Goal: Information Seeking & Learning: Compare options

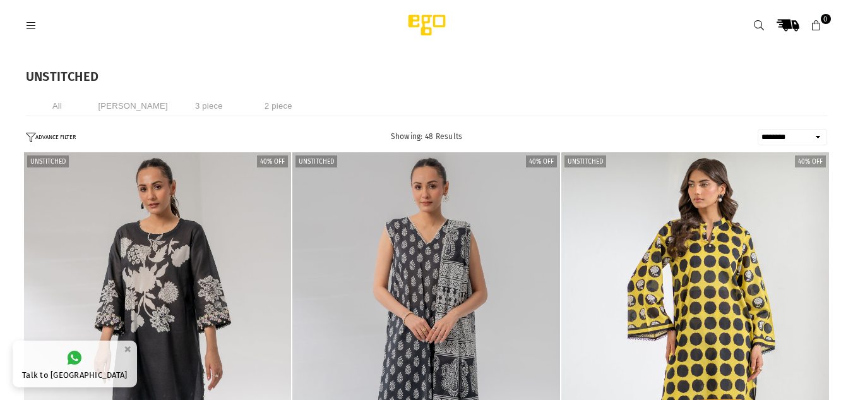
select select "******"
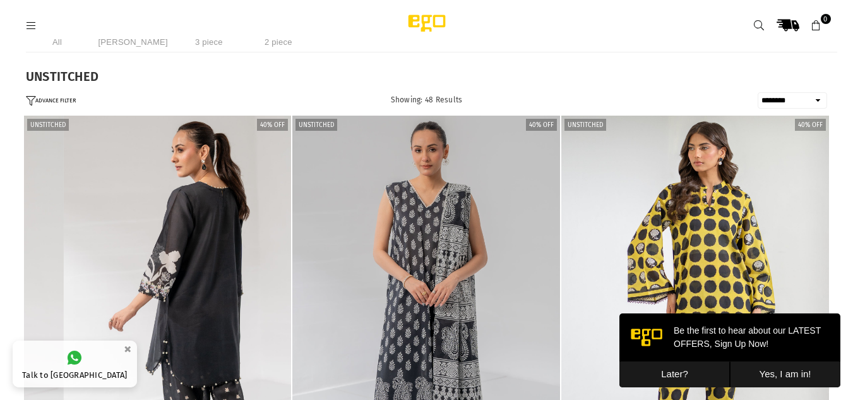
click at [685, 370] on button "Later?" at bounding box center [675, 374] width 111 height 26
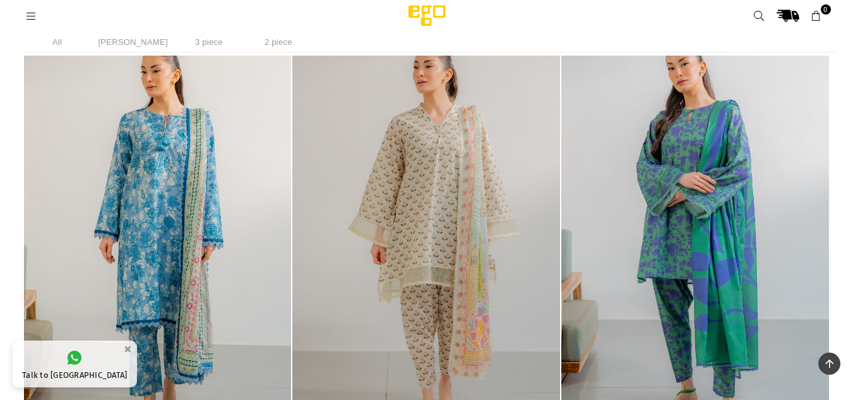
scroll to position [1351, 0]
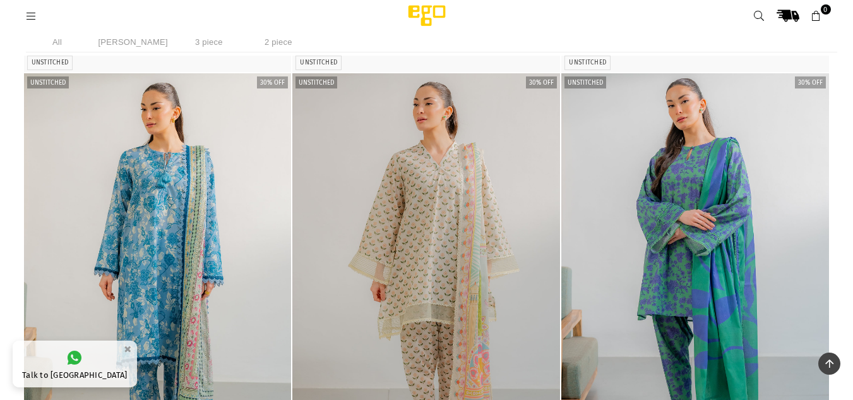
click at [473, 181] on img "1 / 4" at bounding box center [426, 274] width 268 height 402
click at [160, 213] on img "1 / 4" at bounding box center [158, 274] width 268 height 402
click at [743, 215] on img "1 / 5" at bounding box center [696, 274] width 268 height 402
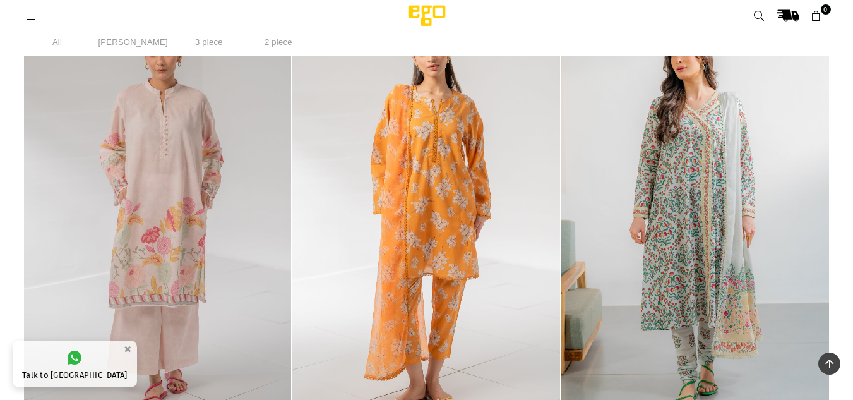
scroll to position [1824, 0]
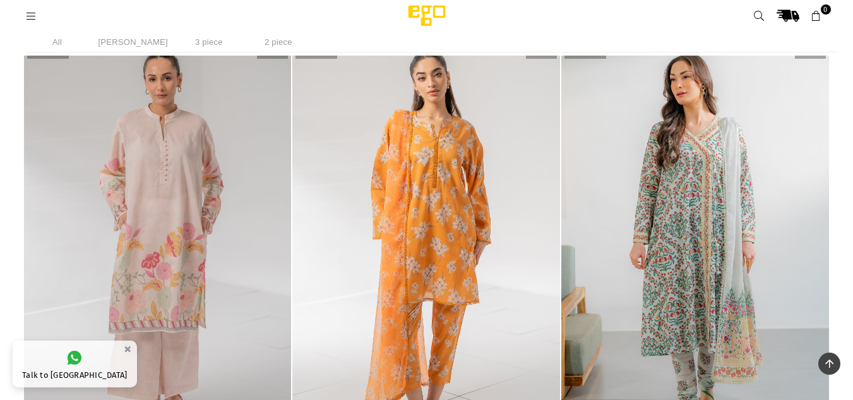
click at [731, 196] on img "1 / 4" at bounding box center [696, 245] width 268 height 402
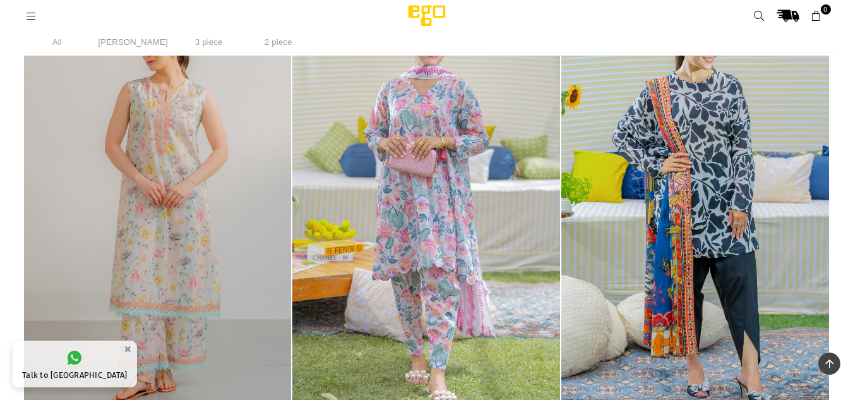
scroll to position [2757, 0]
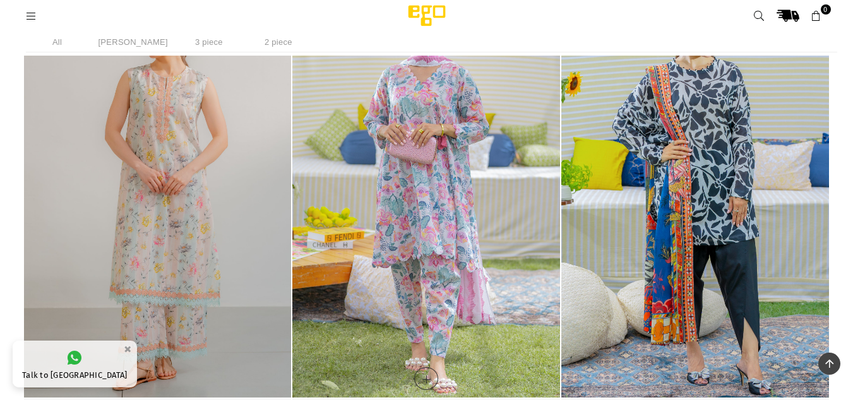
click at [494, 235] on img "1 / 5" at bounding box center [426, 197] width 268 height 402
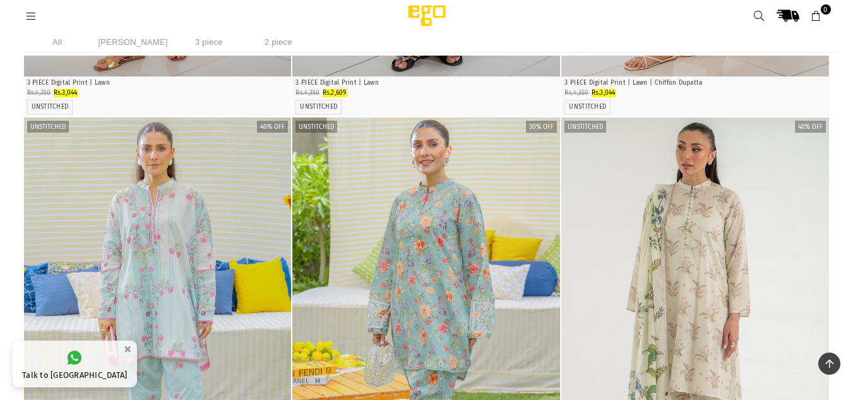
scroll to position [3304, 0]
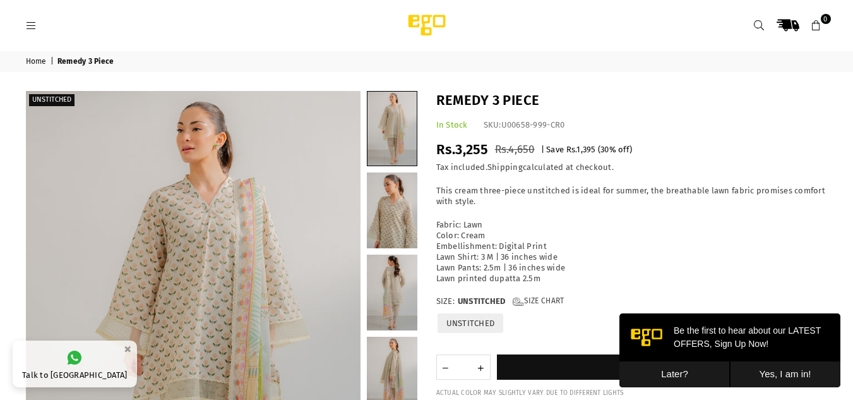
click at [671, 376] on button "Later?" at bounding box center [675, 374] width 111 height 26
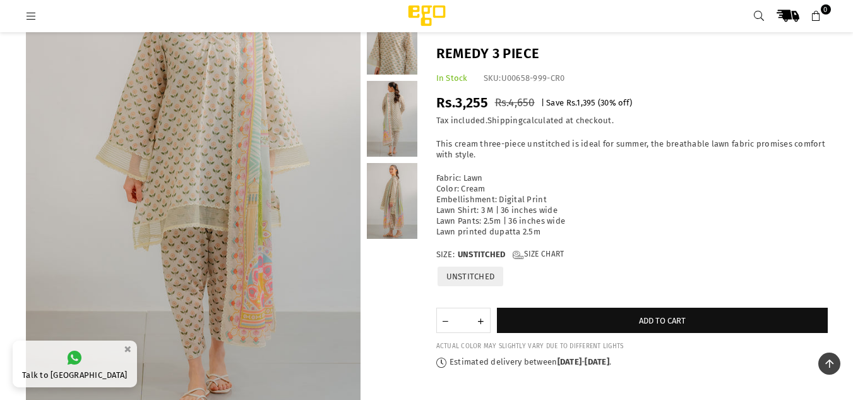
scroll to position [134, 0]
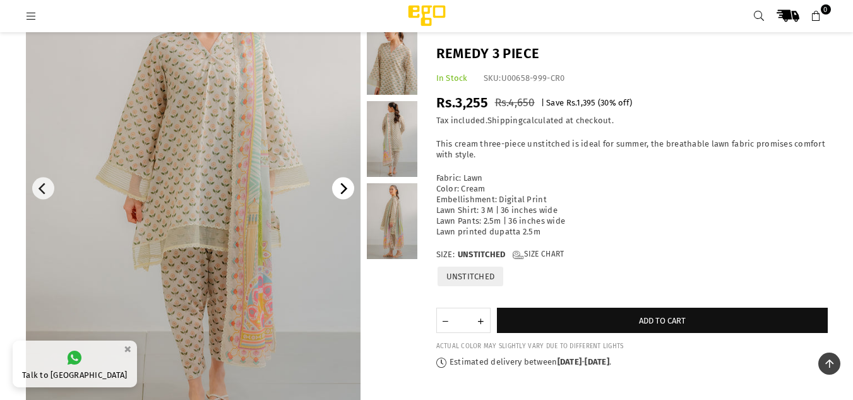
click at [344, 189] on icon "Next" at bounding box center [342, 188] width 11 height 11
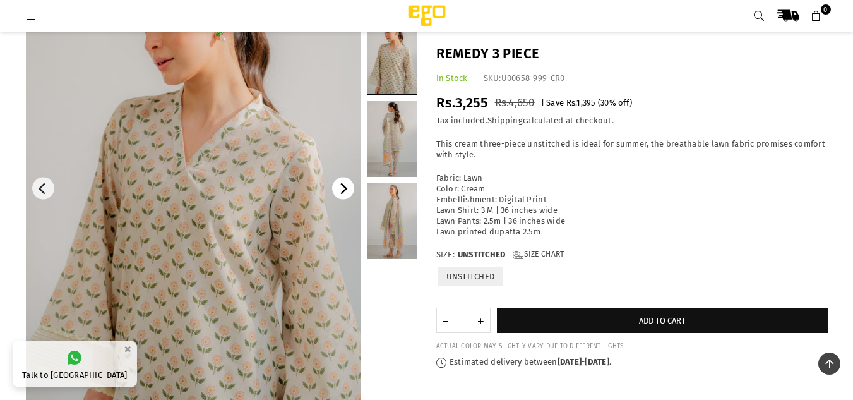
click at [344, 189] on icon "Next" at bounding box center [342, 188] width 11 height 11
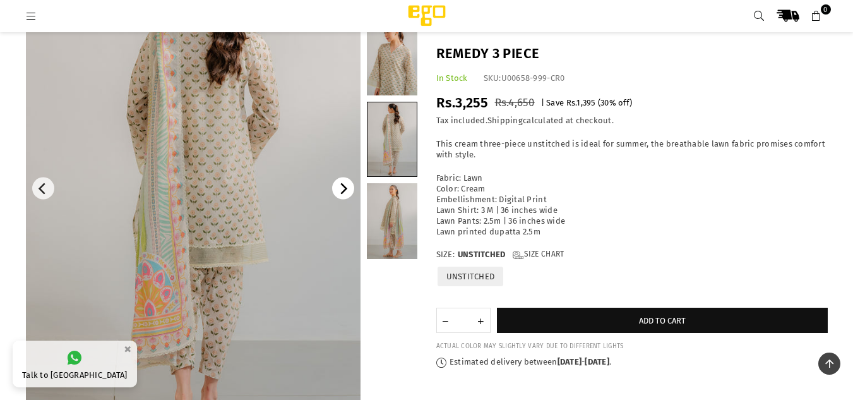
click at [344, 189] on icon "Next" at bounding box center [342, 188] width 11 height 11
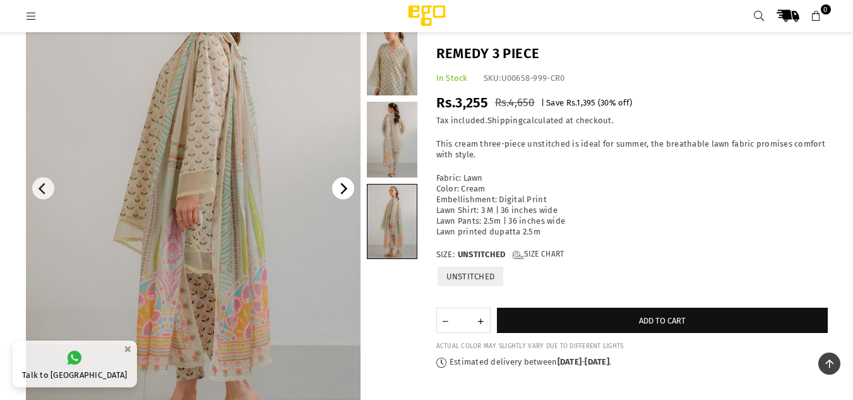
click at [344, 189] on icon "Next" at bounding box center [342, 188] width 11 height 11
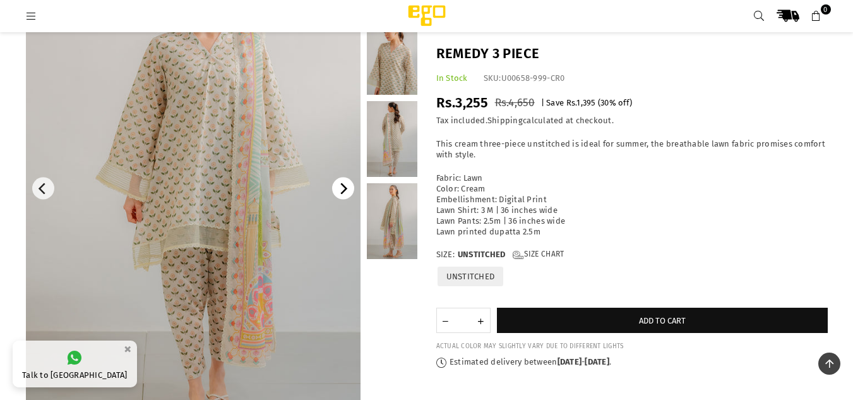
click at [344, 189] on icon "Next" at bounding box center [342, 188] width 11 height 11
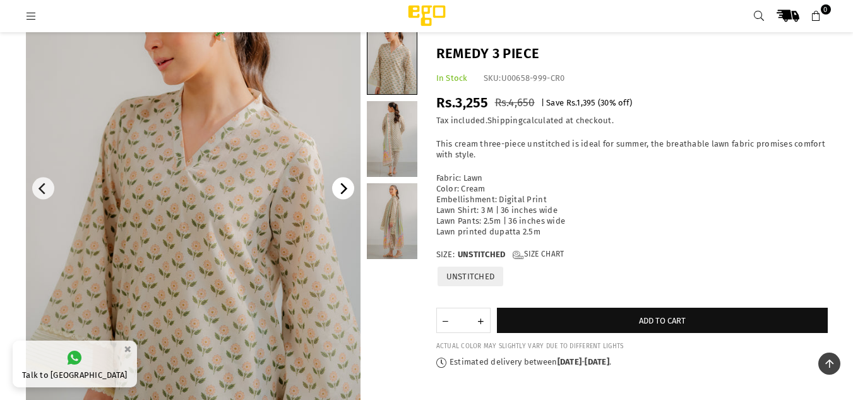
click at [344, 189] on icon "Next" at bounding box center [342, 188] width 11 height 11
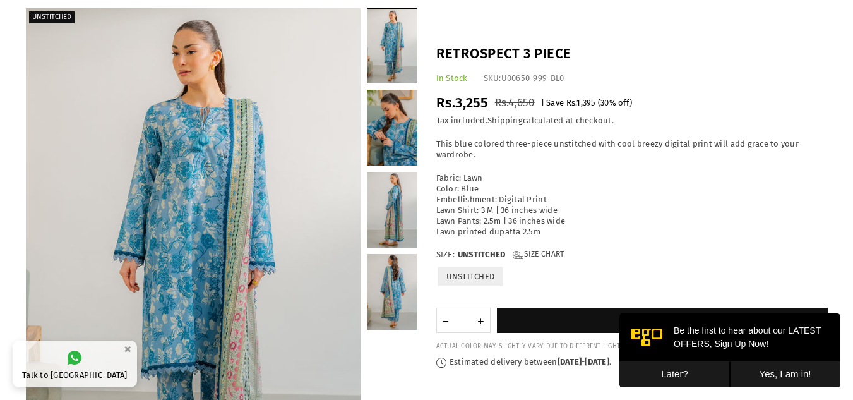
scroll to position [125, 0]
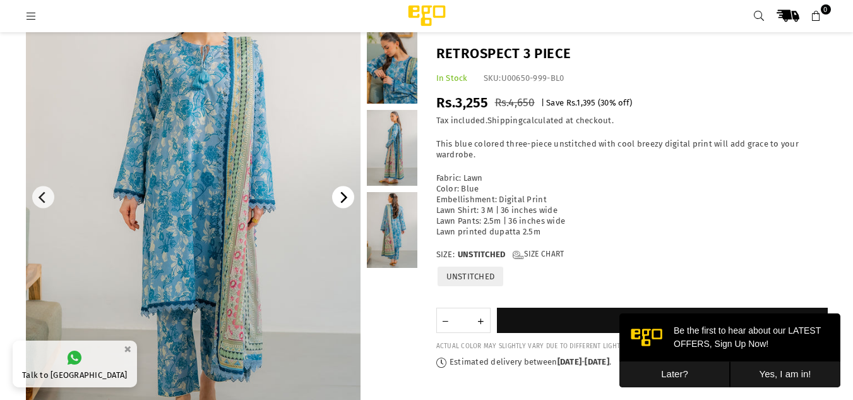
click at [342, 200] on icon "Next" at bounding box center [342, 197] width 11 height 11
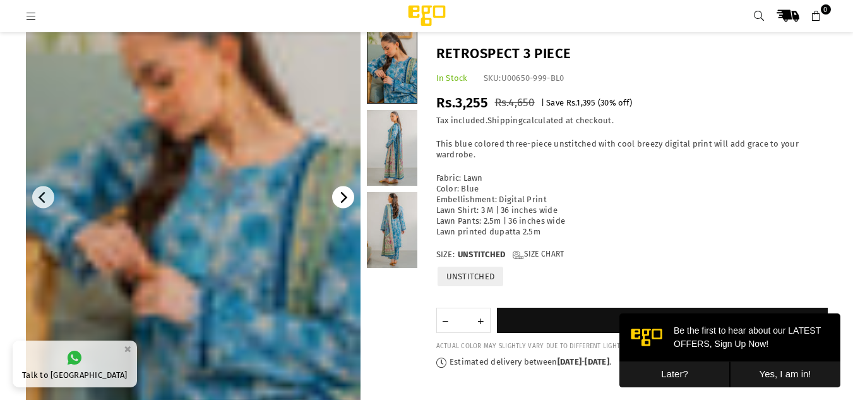
click at [342, 200] on icon "Next" at bounding box center [342, 197] width 11 height 11
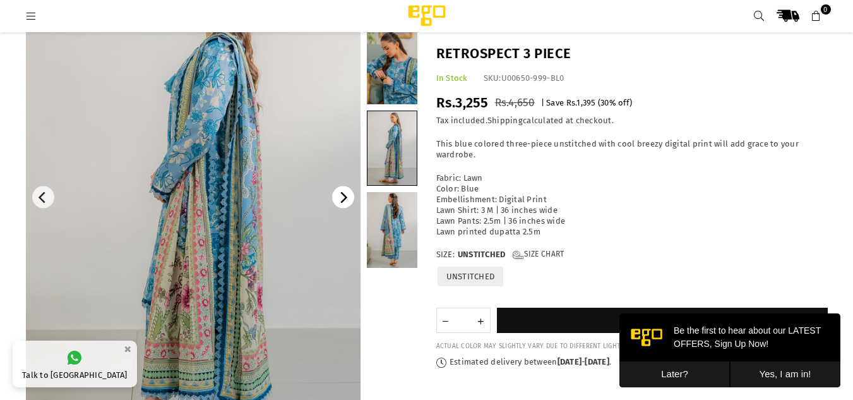
click at [342, 200] on icon "Next" at bounding box center [342, 197] width 11 height 11
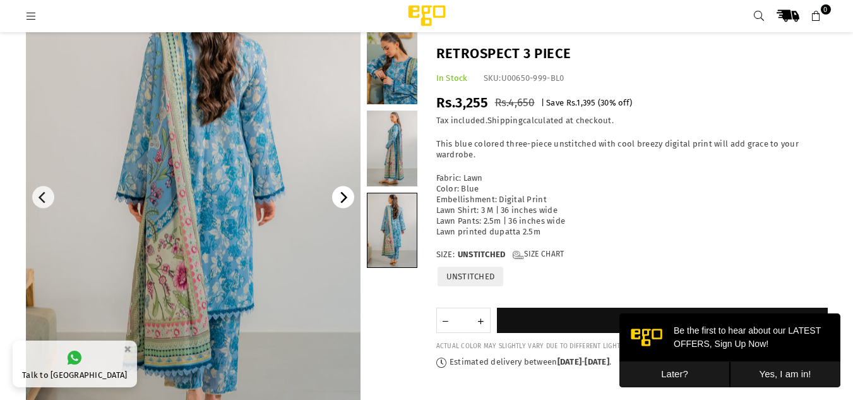
click at [342, 200] on icon "Next" at bounding box center [342, 197] width 11 height 11
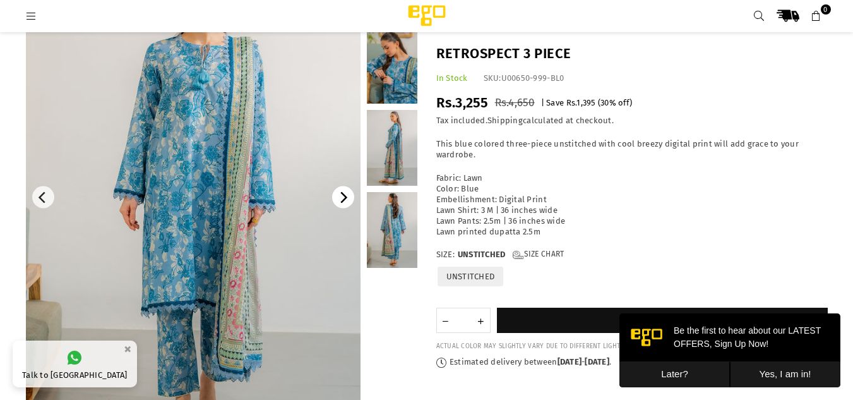
click at [342, 200] on icon "Next" at bounding box center [342, 197] width 11 height 11
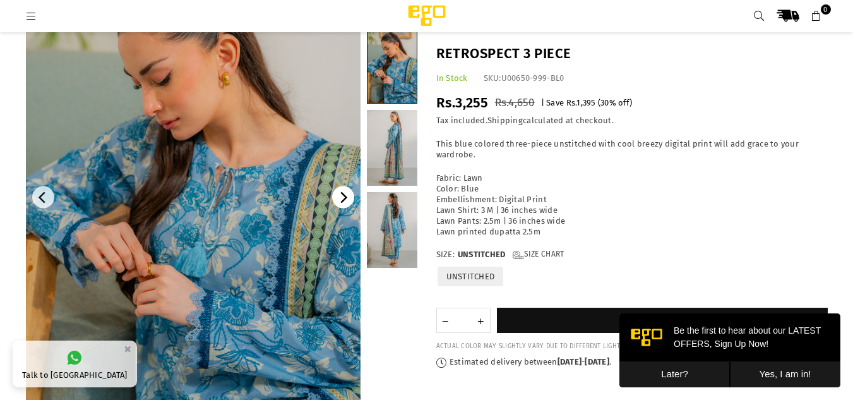
click at [342, 200] on icon "Next" at bounding box center [342, 197] width 11 height 11
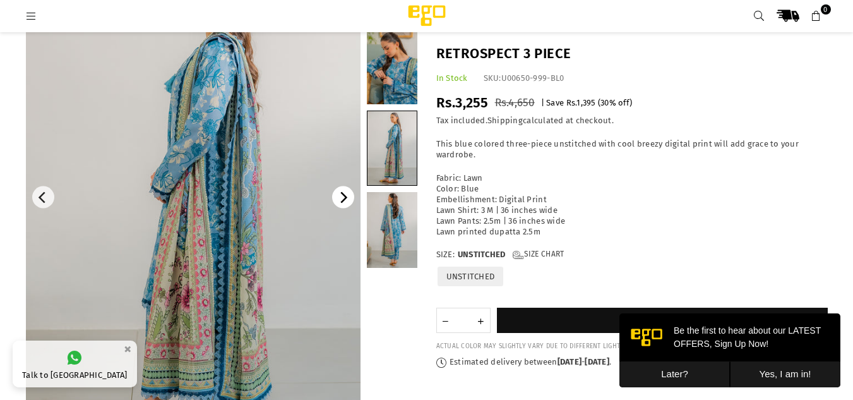
click at [342, 200] on icon "Next" at bounding box center [342, 197] width 11 height 11
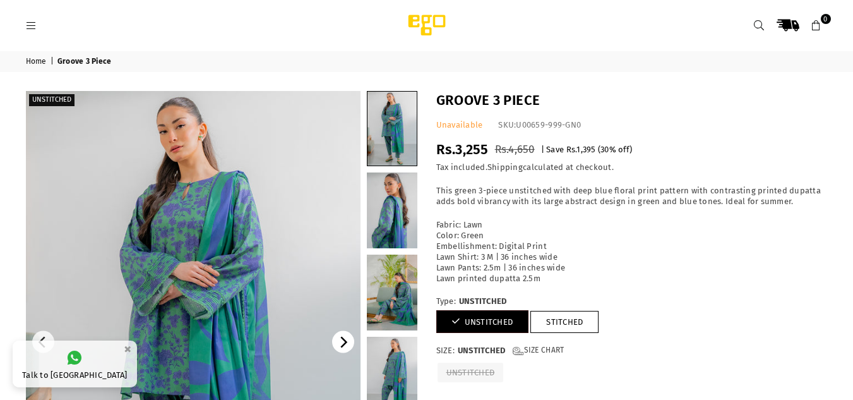
click at [342, 343] on icon "Next" at bounding box center [342, 342] width 11 height 11
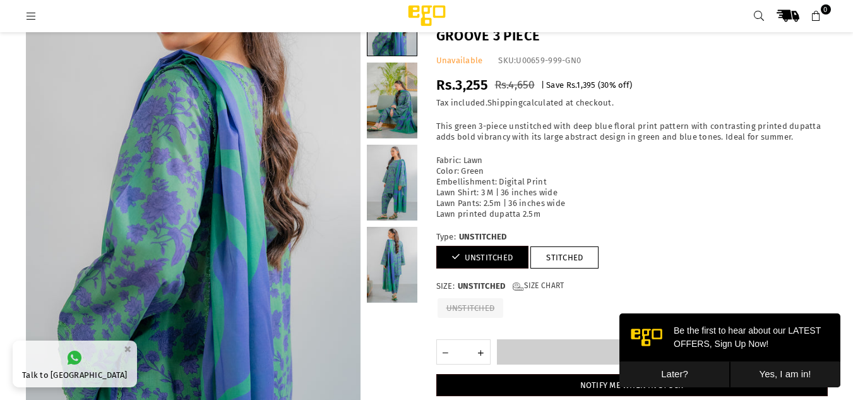
scroll to position [188, 0]
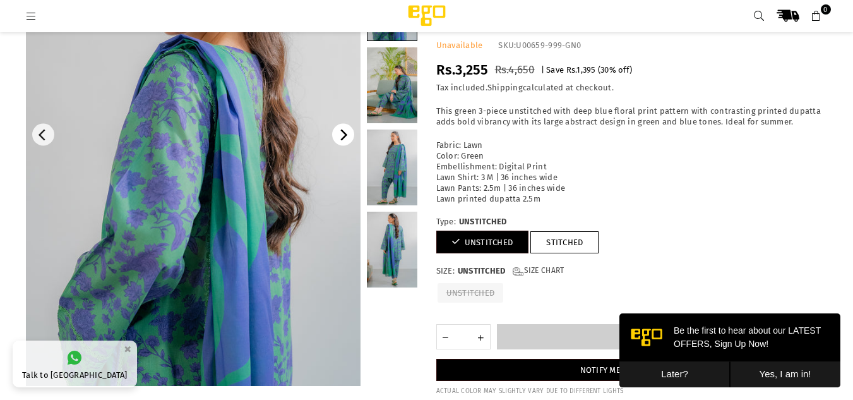
click at [342, 138] on icon "Next" at bounding box center [344, 134] width 7 height 11
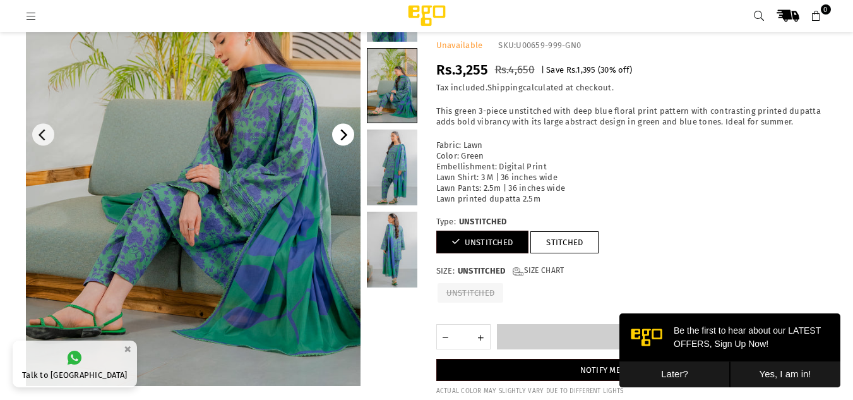
click at [342, 138] on icon "Next" at bounding box center [344, 134] width 7 height 11
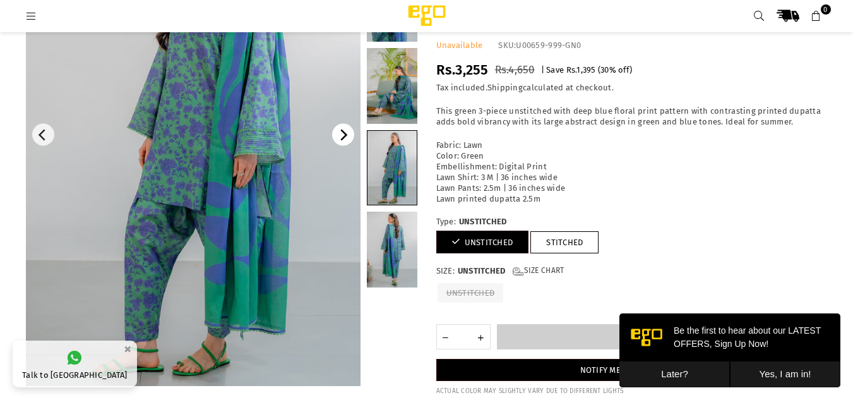
click at [342, 138] on icon "Next" at bounding box center [344, 134] width 7 height 11
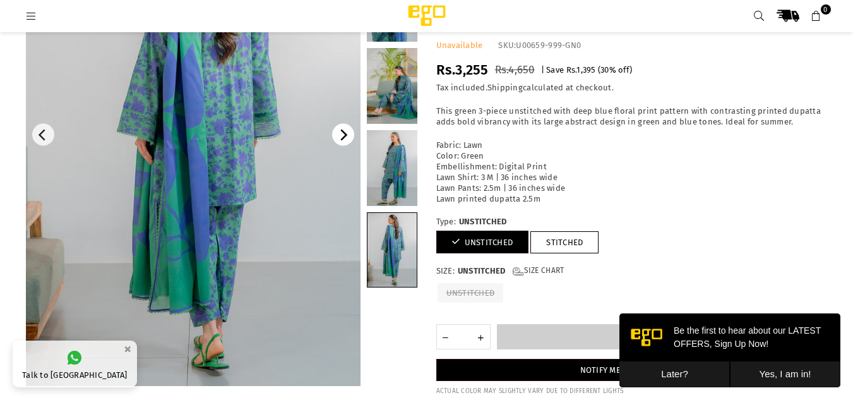
click at [342, 138] on icon "Next" at bounding box center [344, 134] width 7 height 11
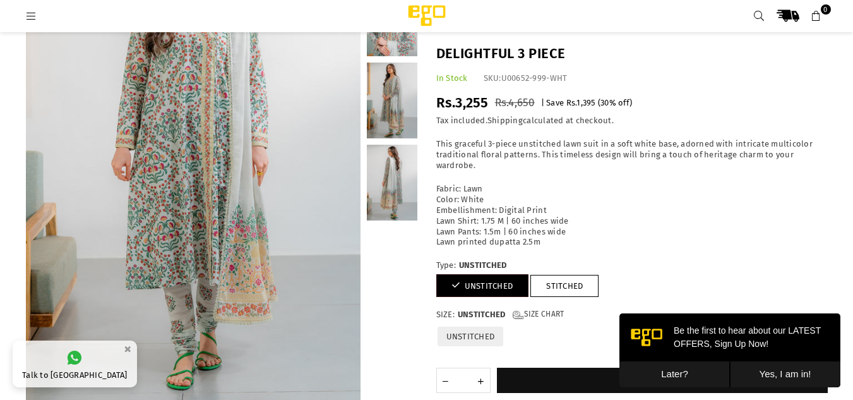
scroll to position [181, 0]
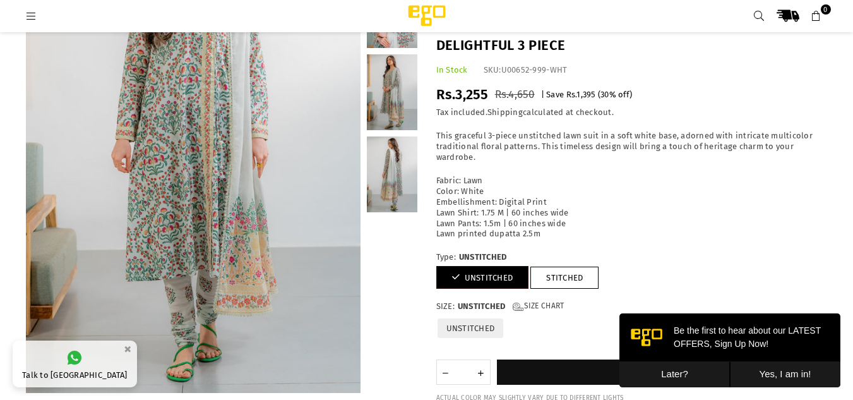
click at [674, 366] on button "Later?" at bounding box center [675, 374] width 111 height 26
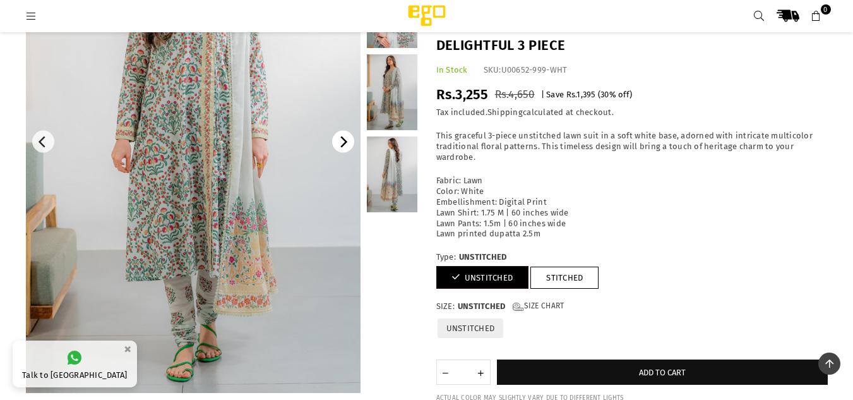
click at [339, 147] on icon "Next" at bounding box center [342, 141] width 11 height 11
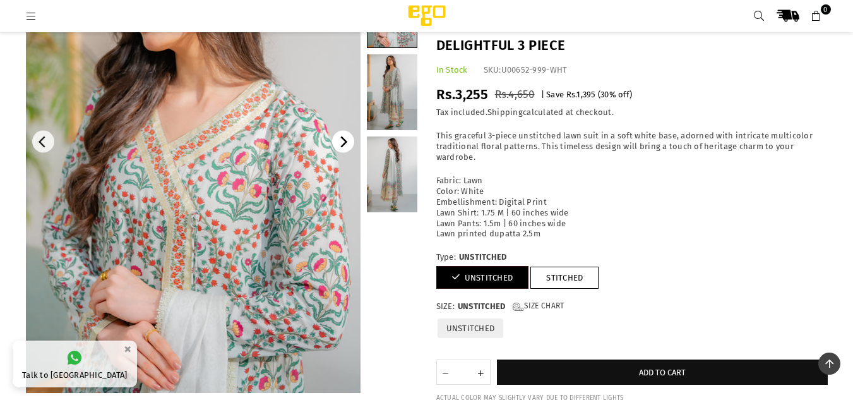
click at [339, 147] on icon "Next" at bounding box center [342, 141] width 11 height 11
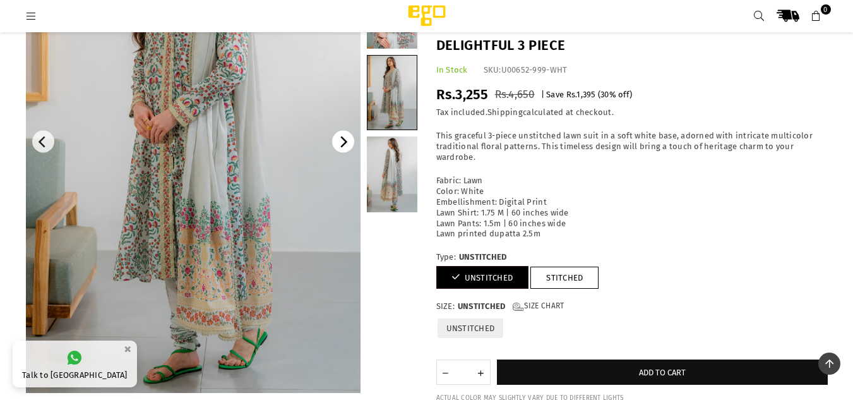
click at [339, 147] on icon "Next" at bounding box center [342, 141] width 11 height 11
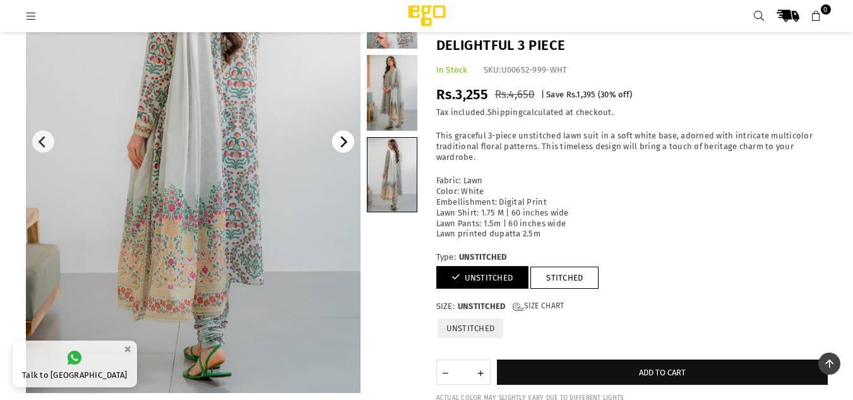
click at [339, 147] on icon "Next" at bounding box center [342, 141] width 11 height 11
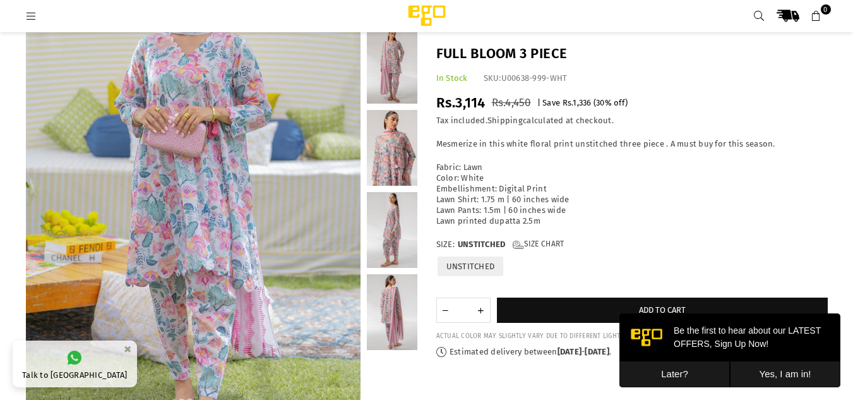
scroll to position [129, 0]
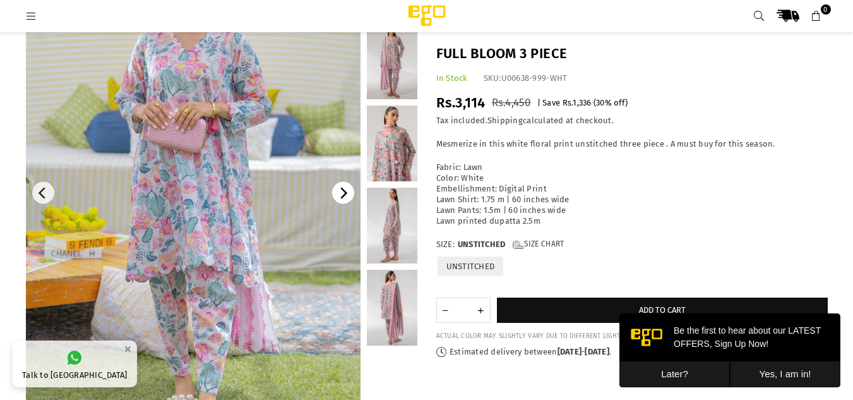
click at [344, 191] on icon "Next" at bounding box center [344, 193] width 7 height 11
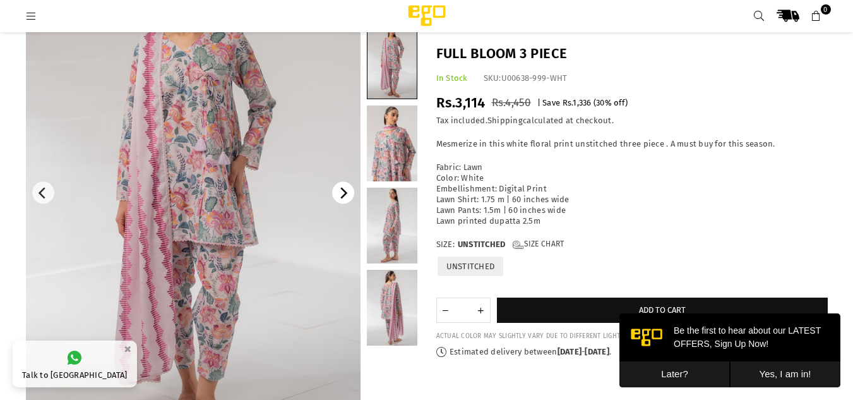
click at [344, 191] on icon "Next" at bounding box center [344, 193] width 7 height 11
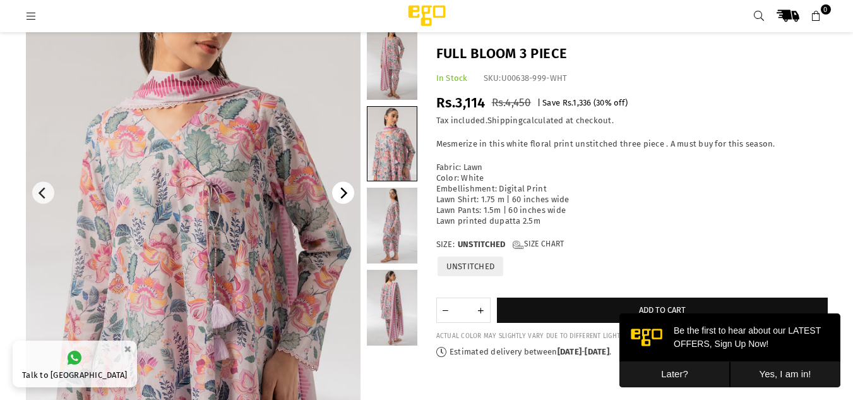
click at [344, 191] on icon "Next" at bounding box center [344, 193] width 7 height 11
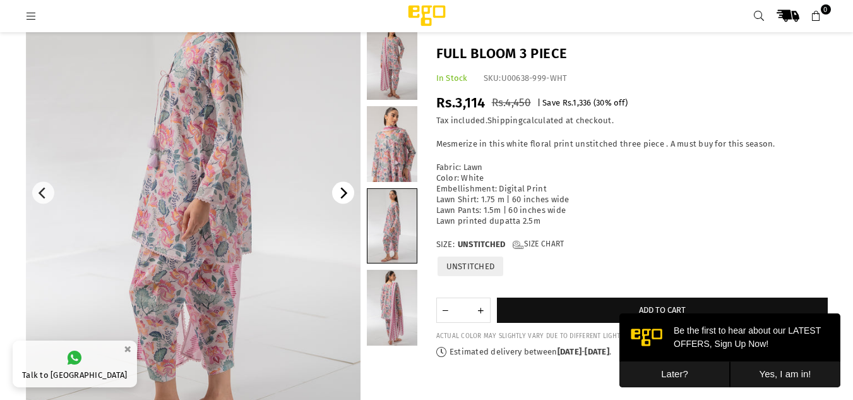
click at [344, 191] on icon "Next" at bounding box center [344, 193] width 7 height 11
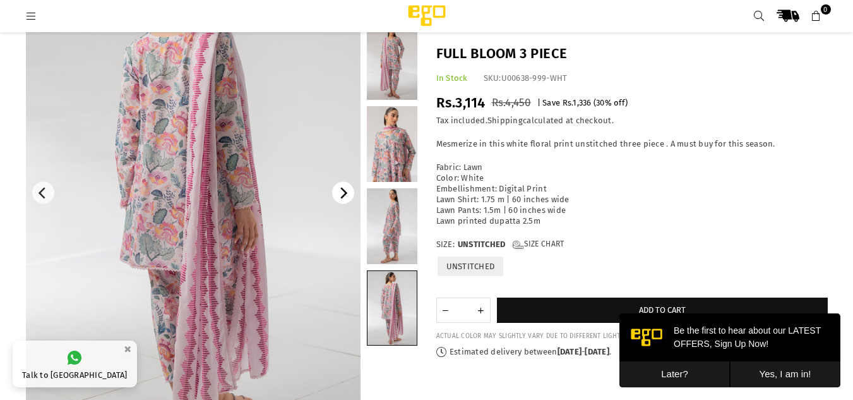
click at [344, 191] on icon "Next" at bounding box center [344, 193] width 7 height 11
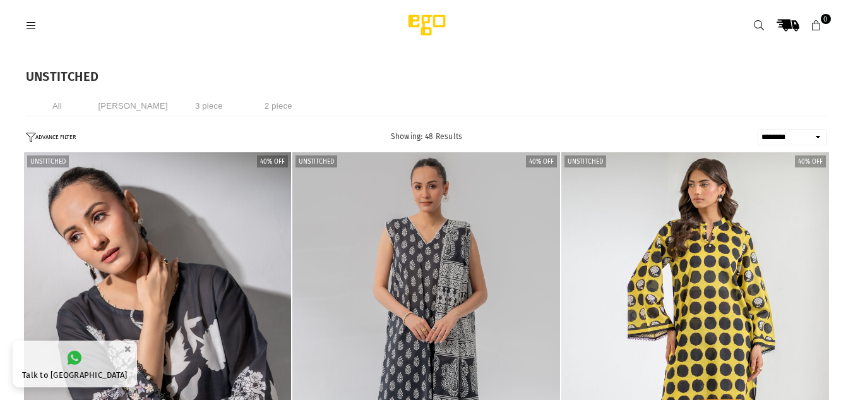
select select "******"
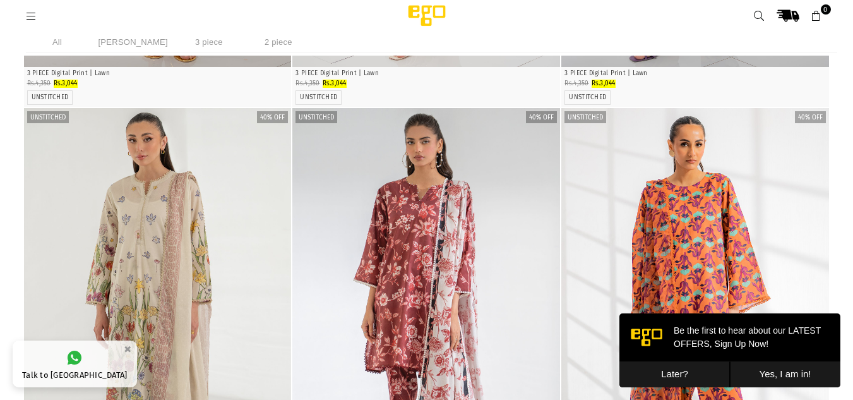
scroll to position [1223, 0]
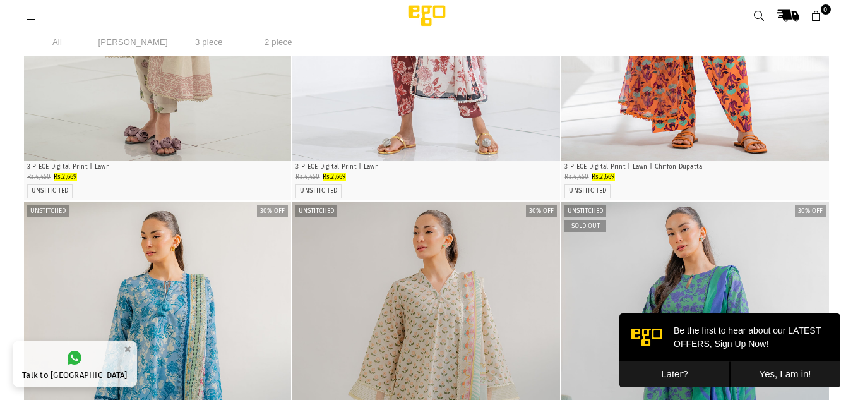
click at [699, 376] on button "Later?" at bounding box center [675, 374] width 111 height 26
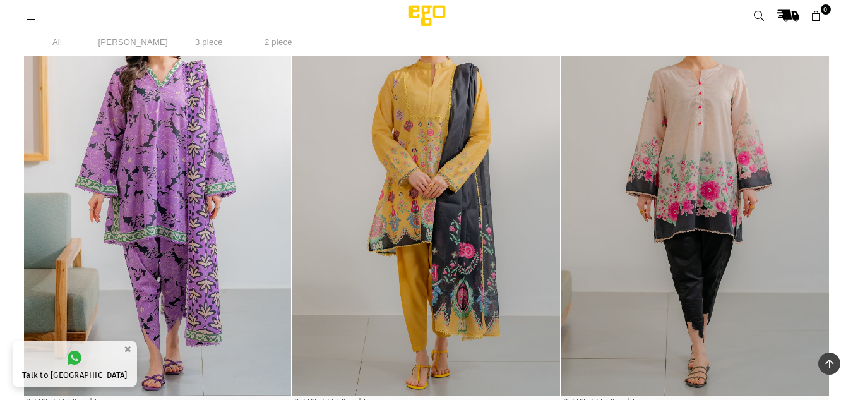
scroll to position [2310, 0]
